Goal: Task Accomplishment & Management: Manage account settings

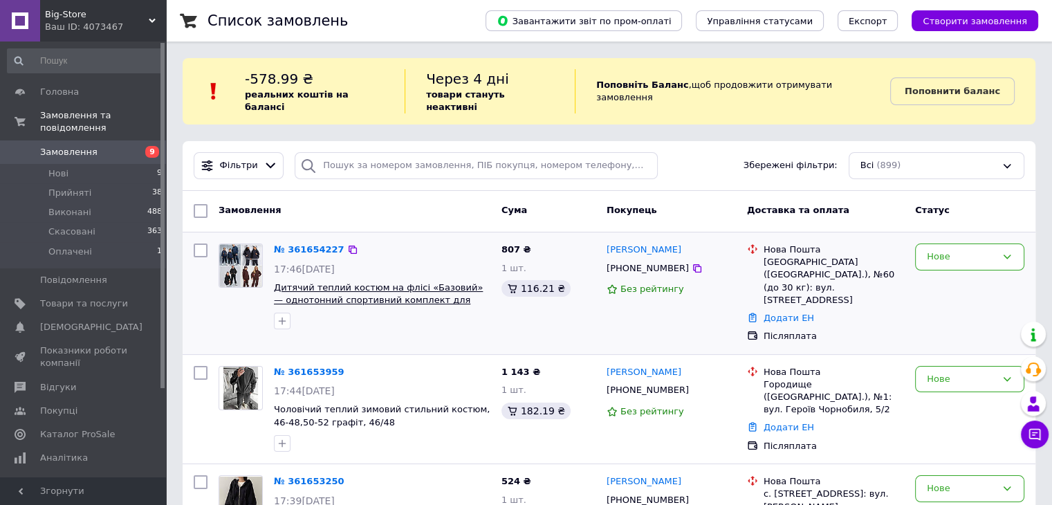
click at [304, 287] on span "Дитячий теплий костюм на флісі «Базовий» — однотонний спортивний комплект для х…" at bounding box center [378, 300] width 209 height 36
click at [944, 92] on link "Поповнити баланс" at bounding box center [952, 91] width 125 height 28
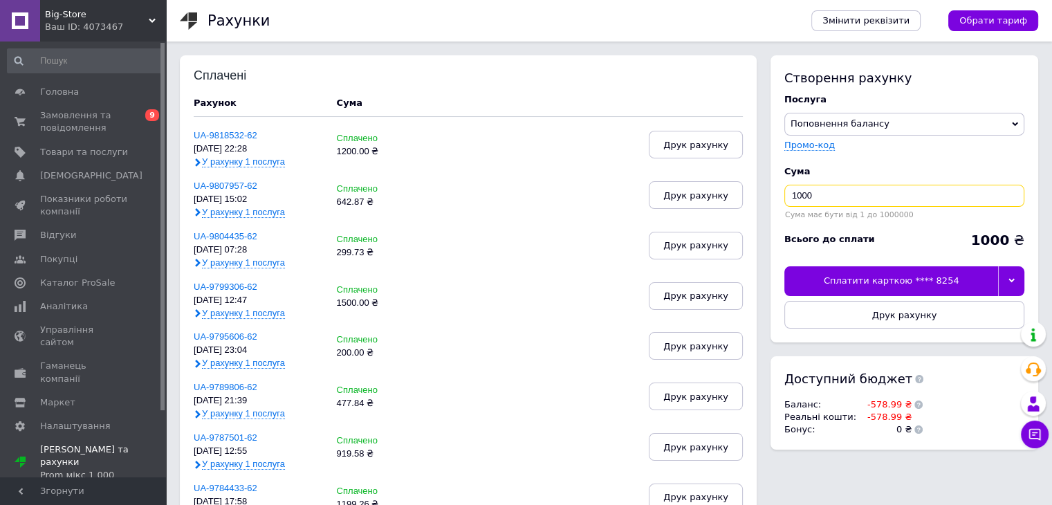
click at [847, 192] on input "1000" at bounding box center [905, 196] width 240 height 22
type input "619.64"
click at [1018, 285] on div at bounding box center [1011, 280] width 26 height 29
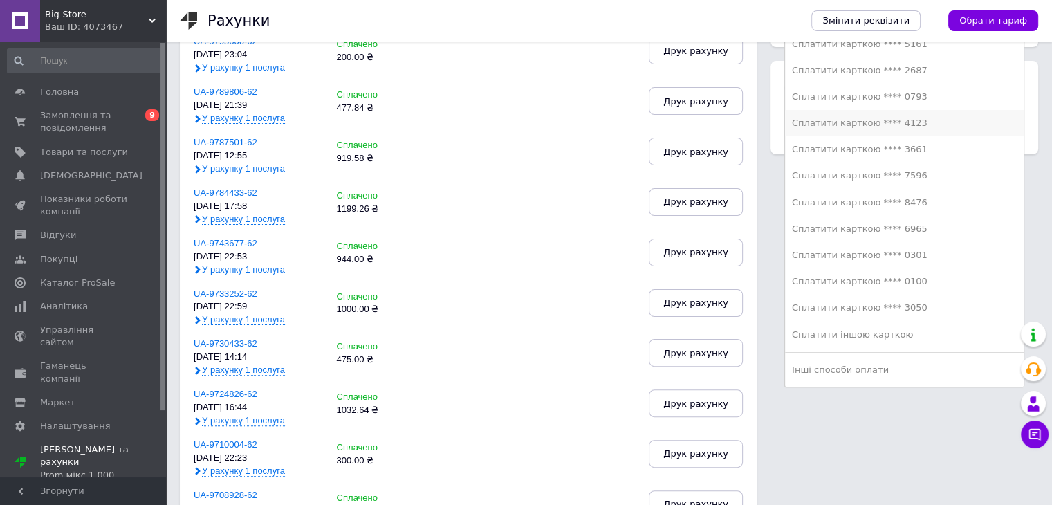
scroll to position [299, 0]
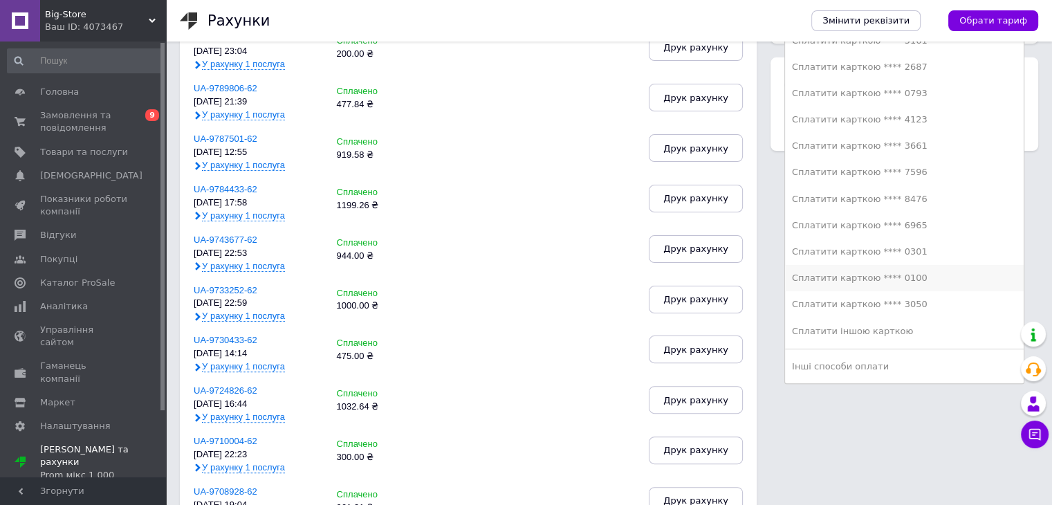
click at [921, 278] on div "Сплатити карткою **** 0100" at bounding box center [904, 278] width 225 height 12
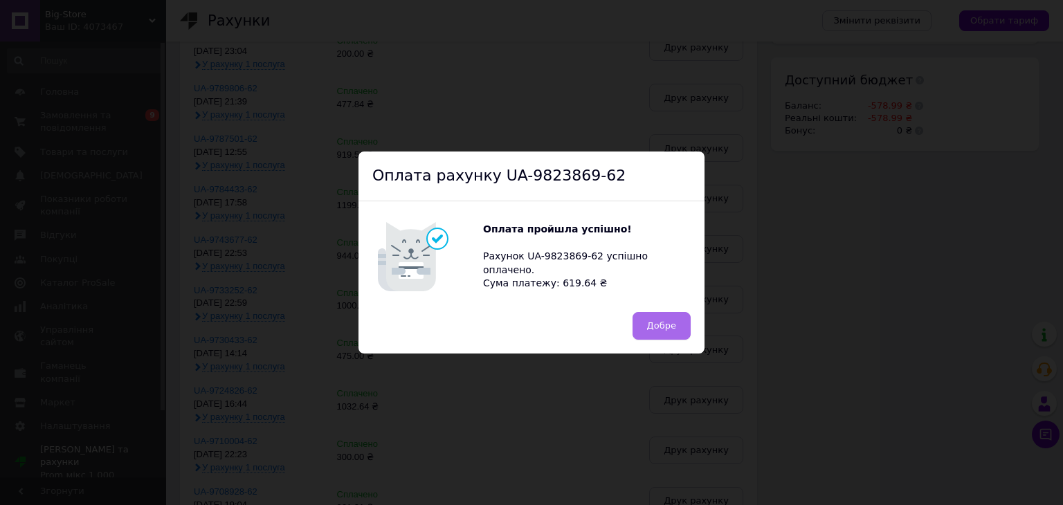
click at [652, 329] on span "Добре" at bounding box center [661, 325] width 29 height 10
